Goal: Navigation & Orientation: Go to known website

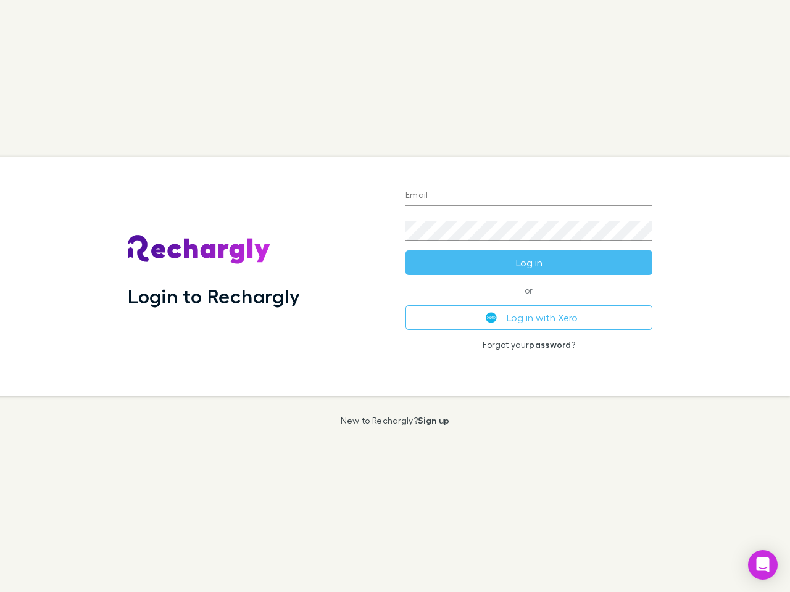
click at [395, 296] on div "Login to Rechargly" at bounding box center [257, 276] width 278 height 239
click at [529, 196] on input "Email" at bounding box center [528, 196] width 247 height 20
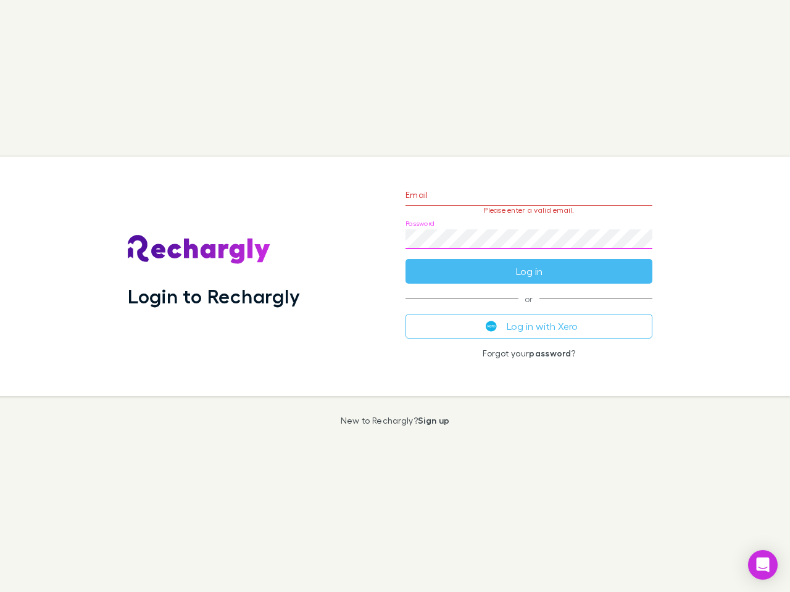
click at [529, 263] on form "Email Please enter a valid email. Password Log in" at bounding box center [528, 229] width 247 height 107
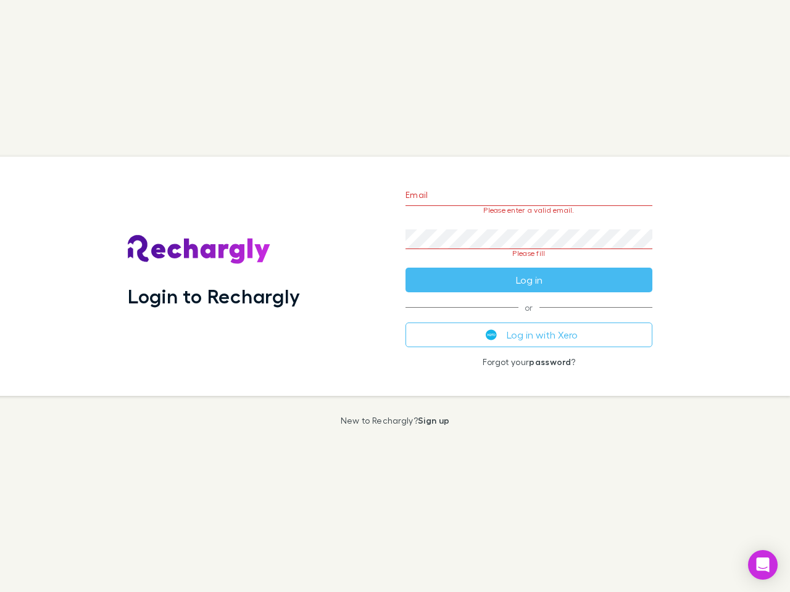
click at [529, 318] on div "Email Please enter a valid email. Password Please fill Log in or Log in with Xe…" at bounding box center [529, 276] width 267 height 239
click at [763, 565] on icon "Open Intercom Messenger" at bounding box center [763, 565] width 13 height 15
